Goal: Obtain resource: Obtain resource

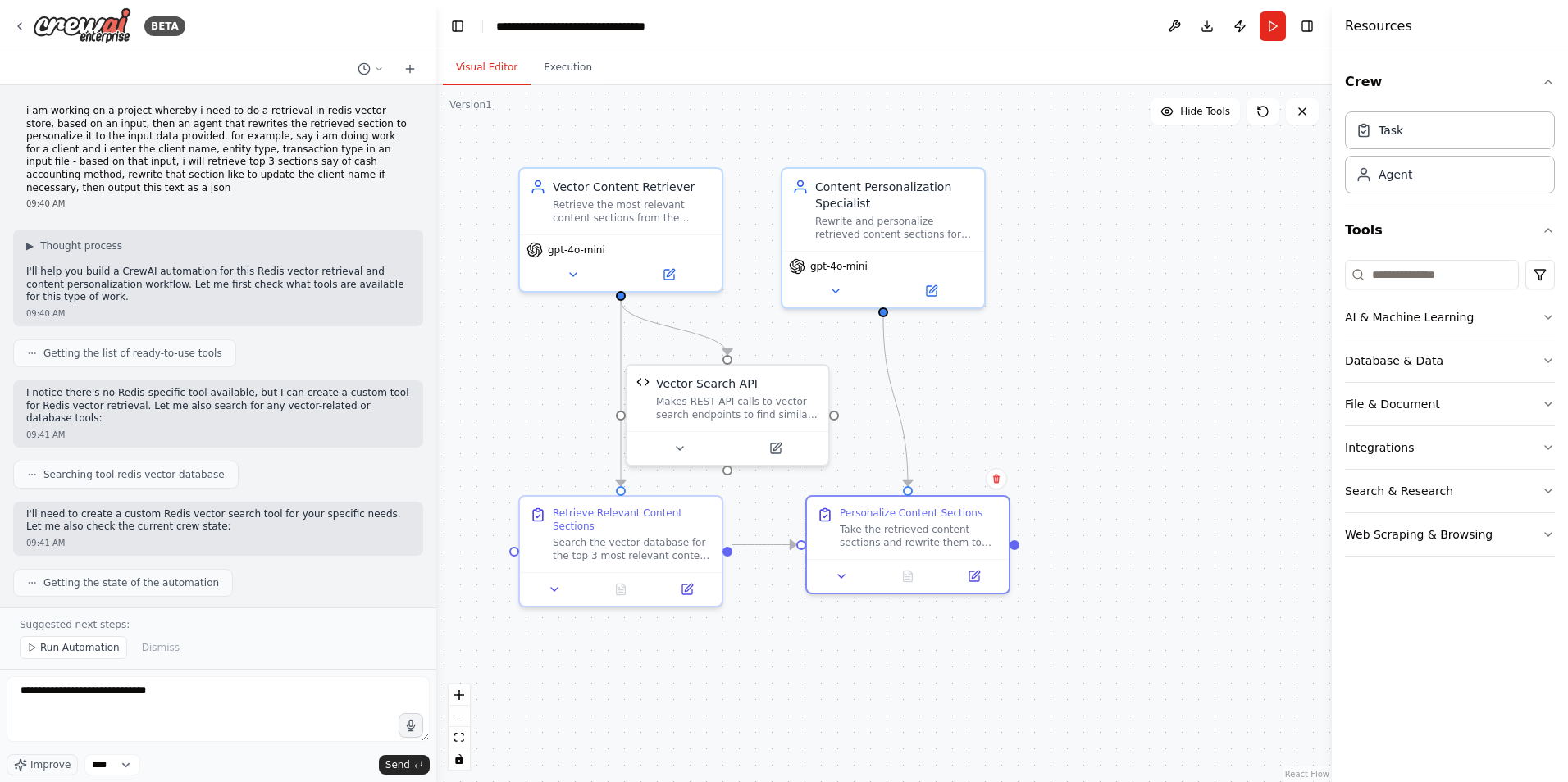
scroll to position [1620, 0]
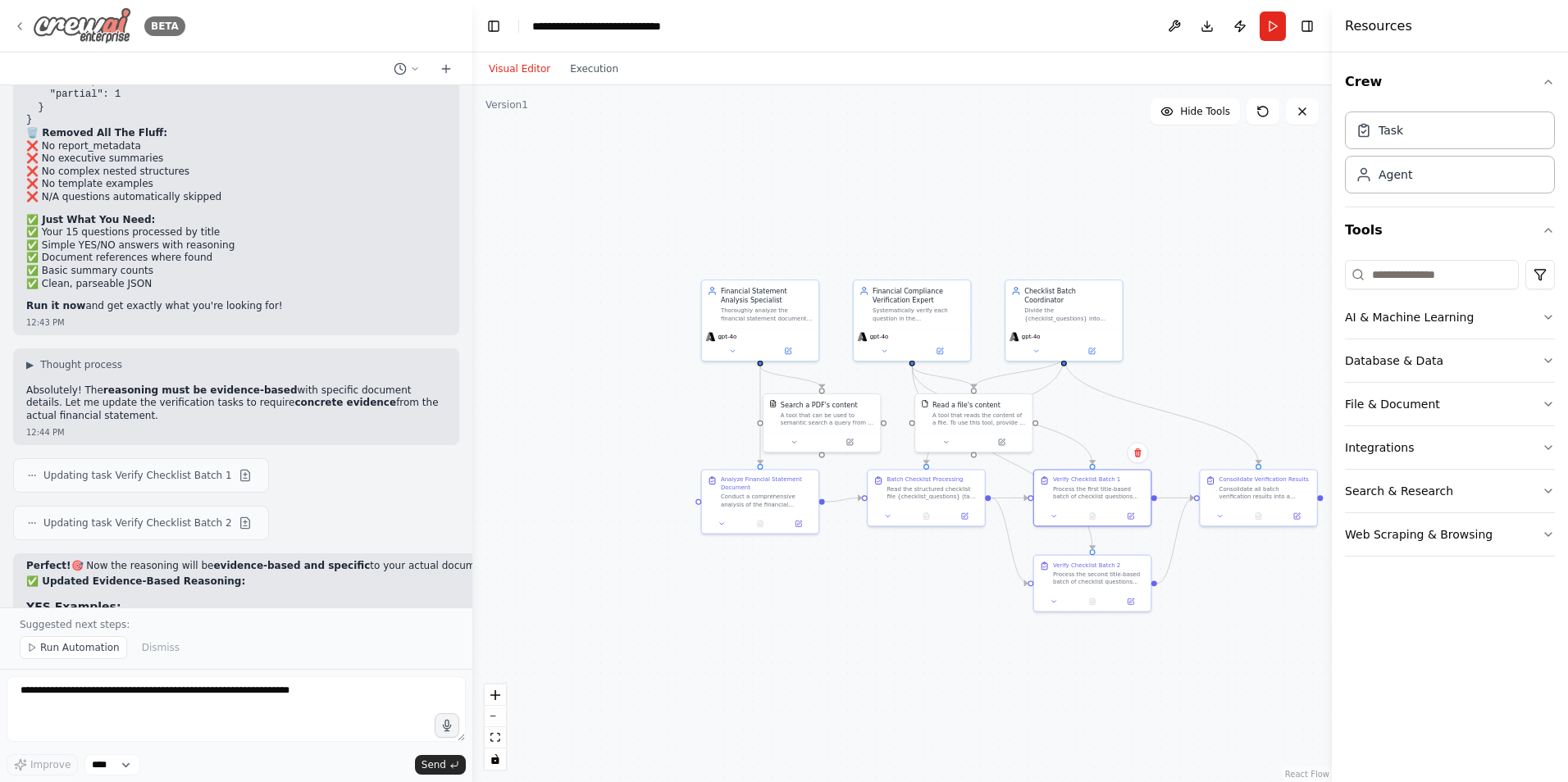
click at [26, 25] on div "BETA" at bounding box center [99, 25] width 172 height 37
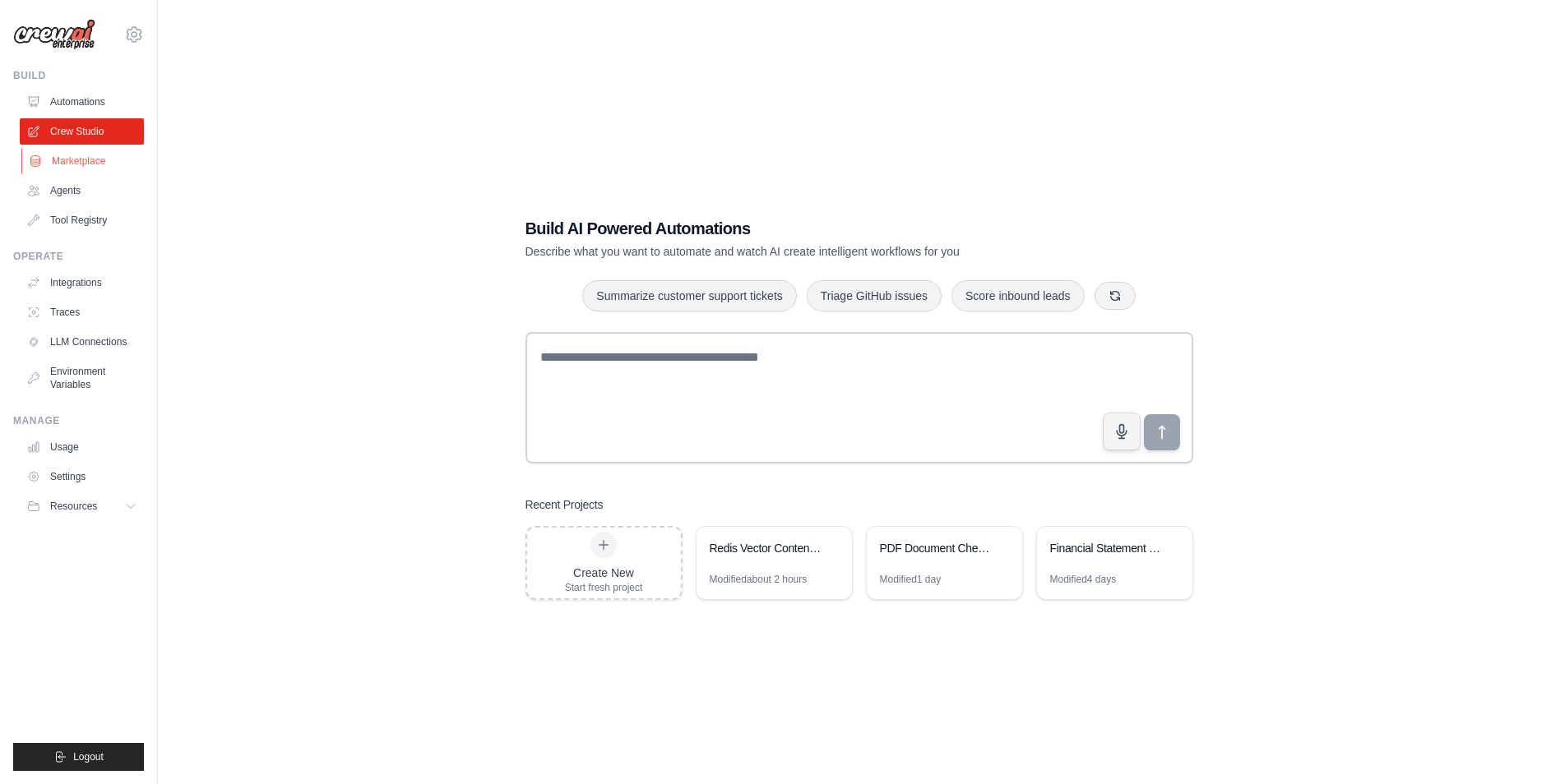
click at [85, 162] on link "Marketplace" at bounding box center [84, 161] width 124 height 26
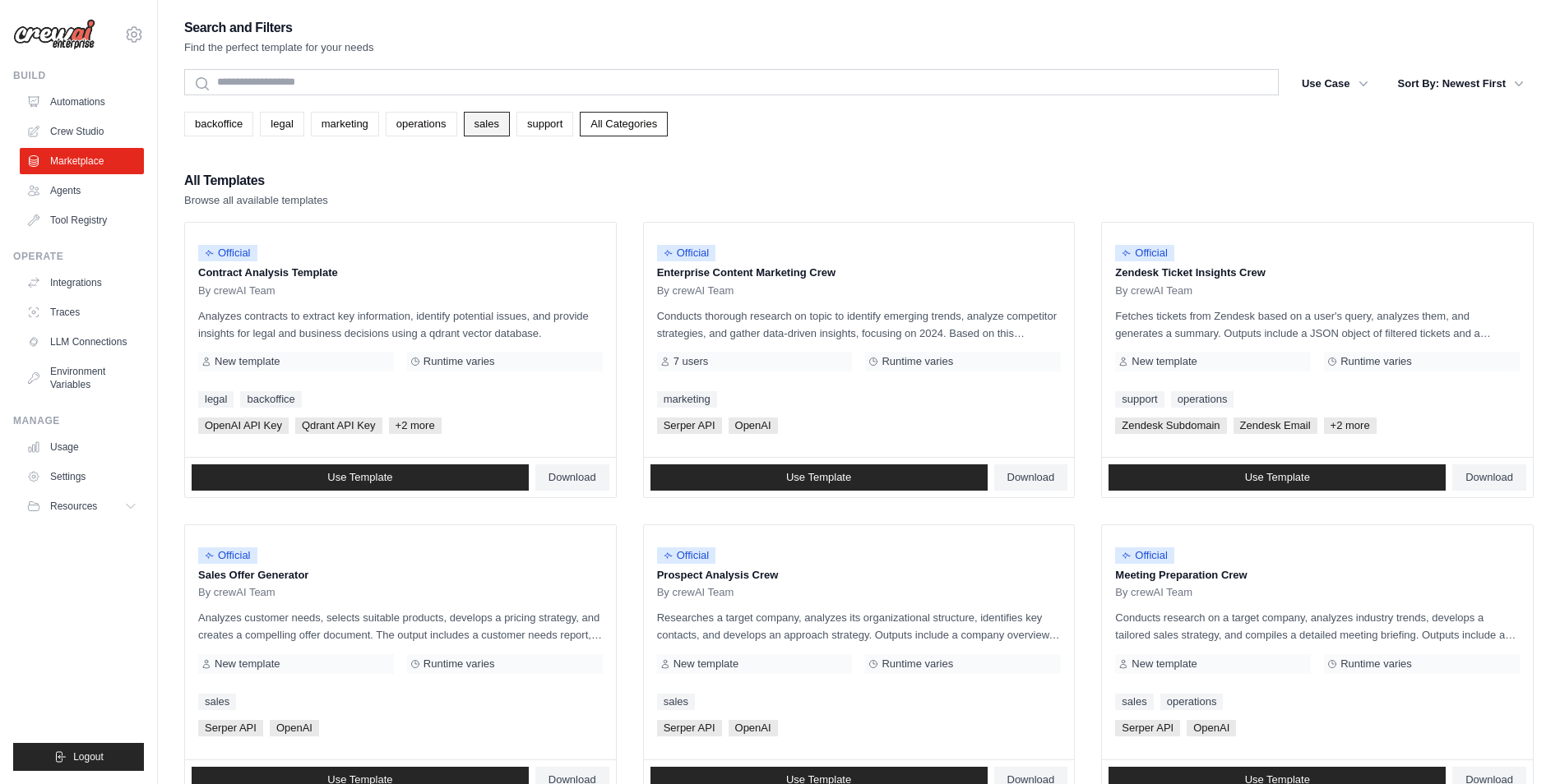
click at [487, 126] on link "sales" at bounding box center [487, 124] width 46 height 24
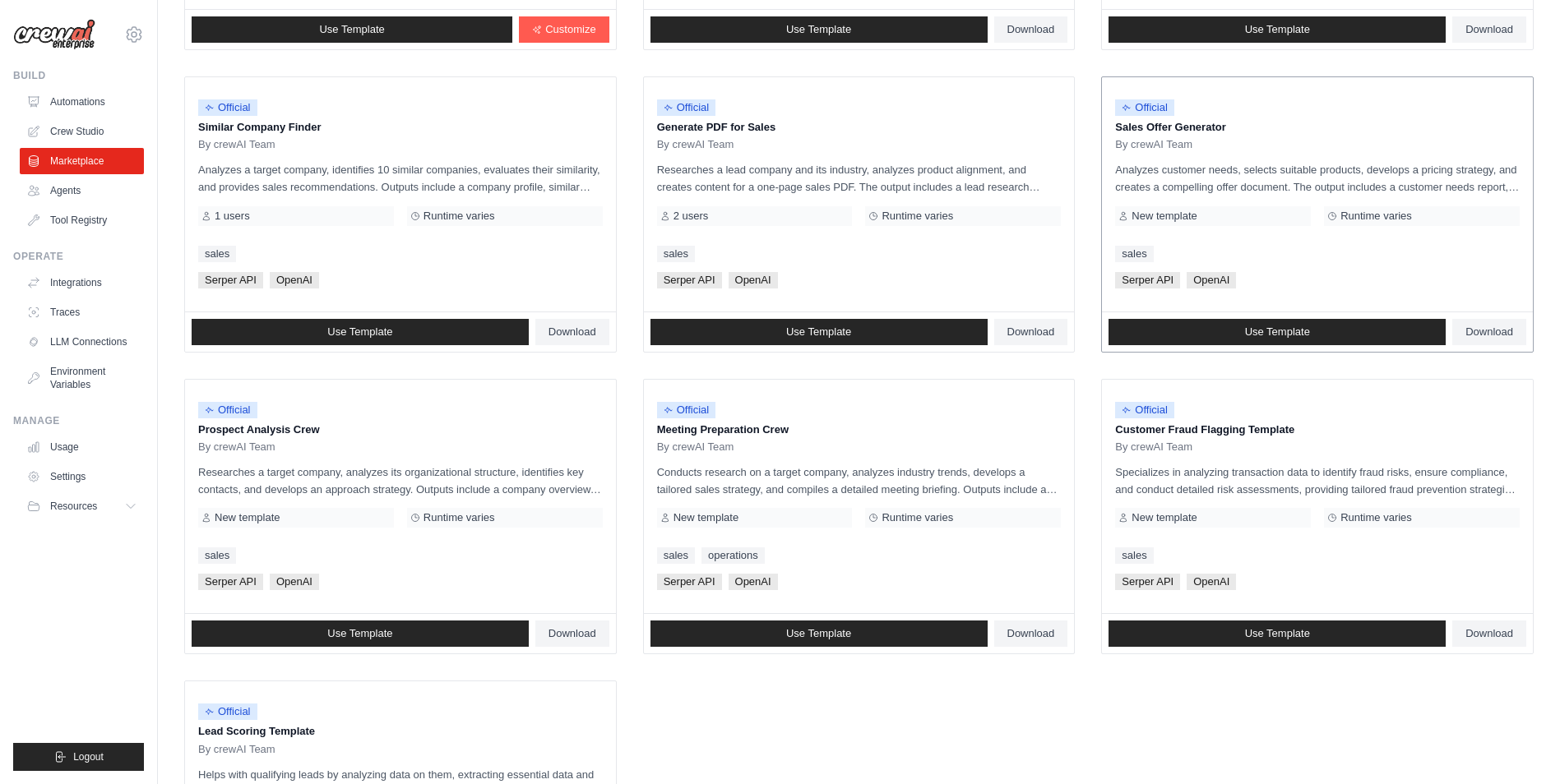
scroll to position [163, 0]
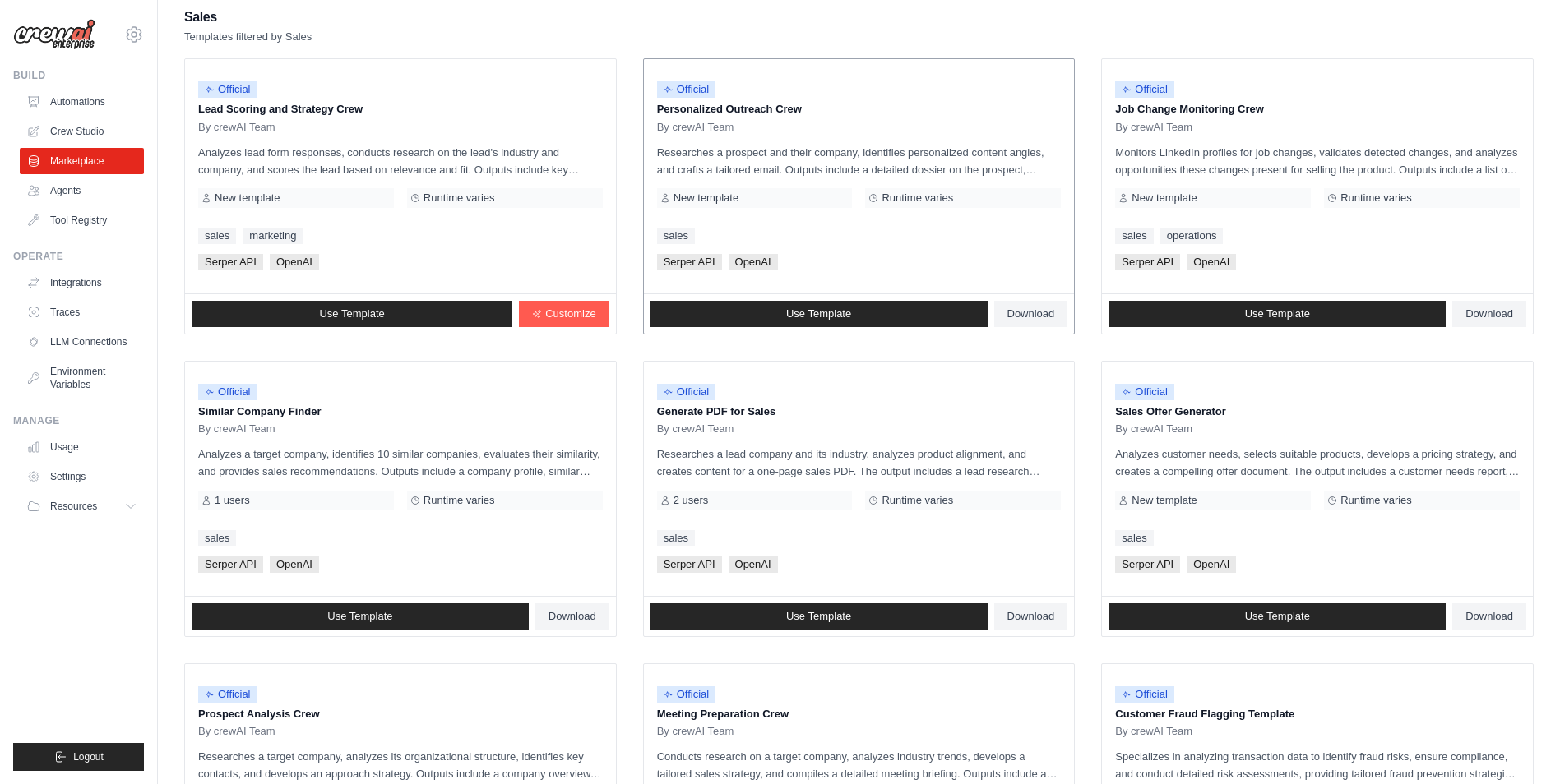
click at [936, 162] on p "Researches a prospect and their company, identifies personalized content angles…" at bounding box center [859, 161] width 405 height 35
click at [787, 161] on p "Researches a prospect and their company, identifies personalized content angles…" at bounding box center [859, 161] width 405 height 35
click at [835, 619] on span "Use Template" at bounding box center [818, 617] width 65 height 13
